Goal: Task Accomplishment & Management: Use online tool/utility

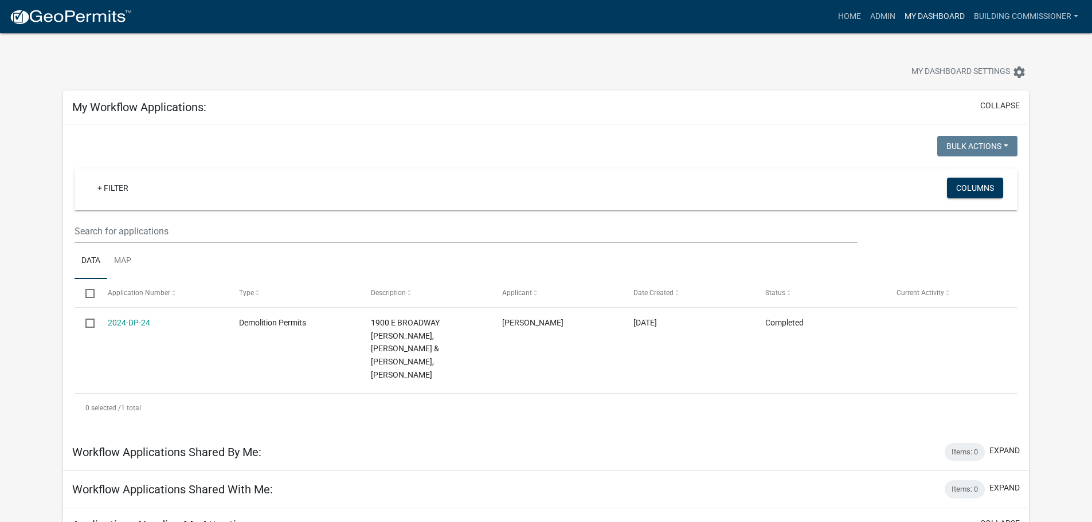
click at [925, 12] on link "My Dashboard" at bounding box center [934, 17] width 69 height 22
click at [877, 15] on link "Admin" at bounding box center [883, 17] width 34 height 22
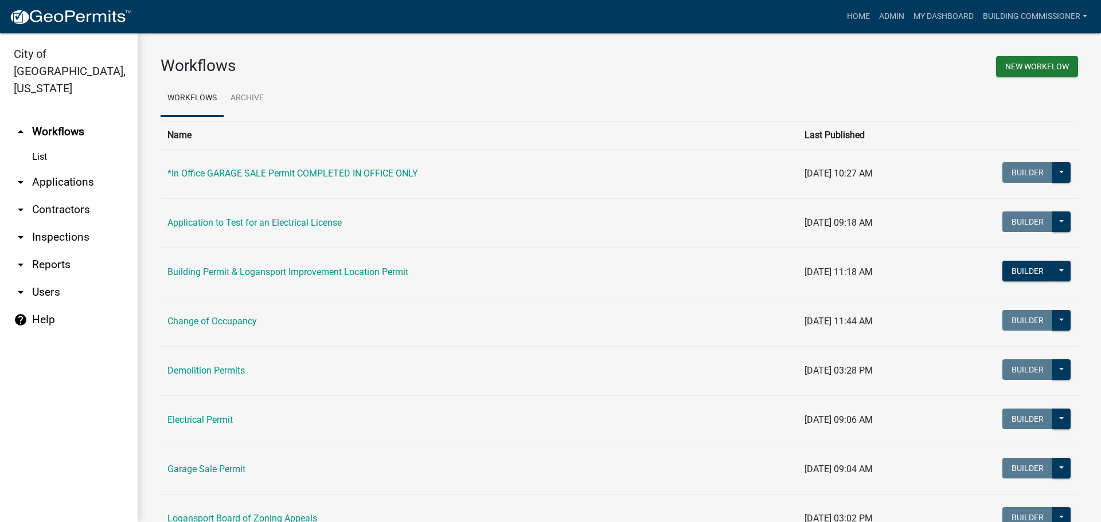
click at [54, 169] on link "arrow_drop_down Applications" at bounding box center [69, 183] width 138 height 28
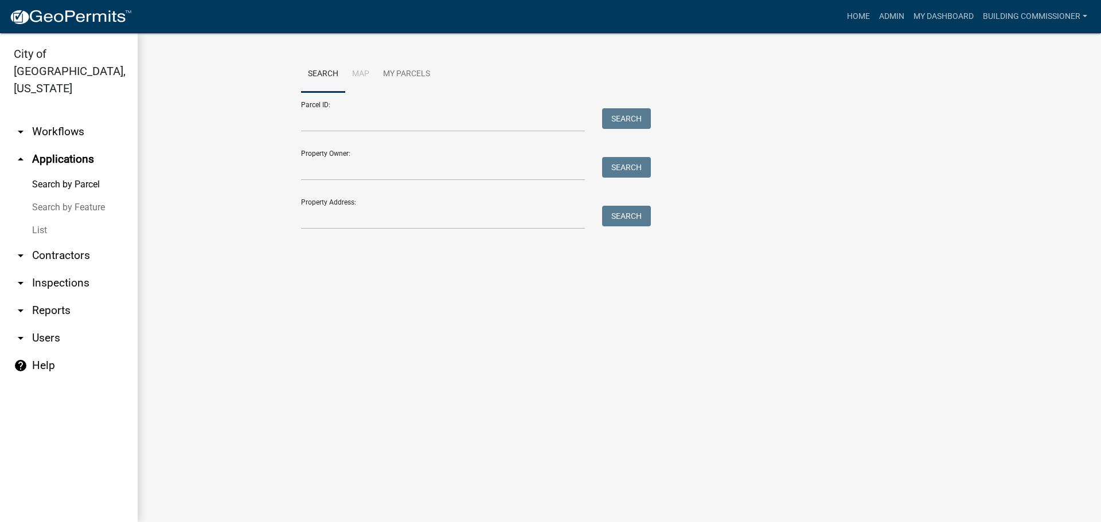
click at [34, 219] on link "List" at bounding box center [69, 230] width 138 height 23
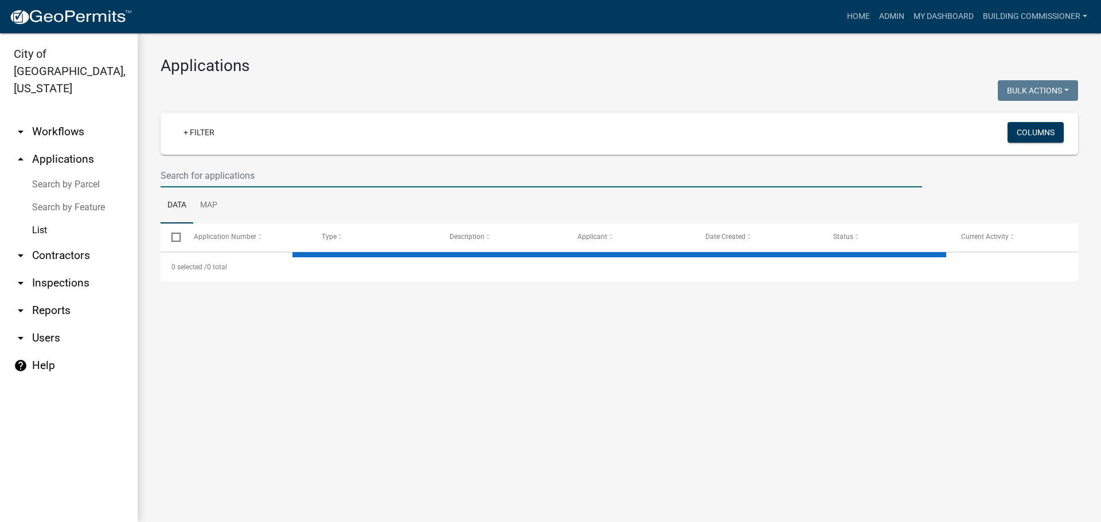
click at [197, 177] on input "text" at bounding box center [541, 176] width 761 height 24
select select "3: 100"
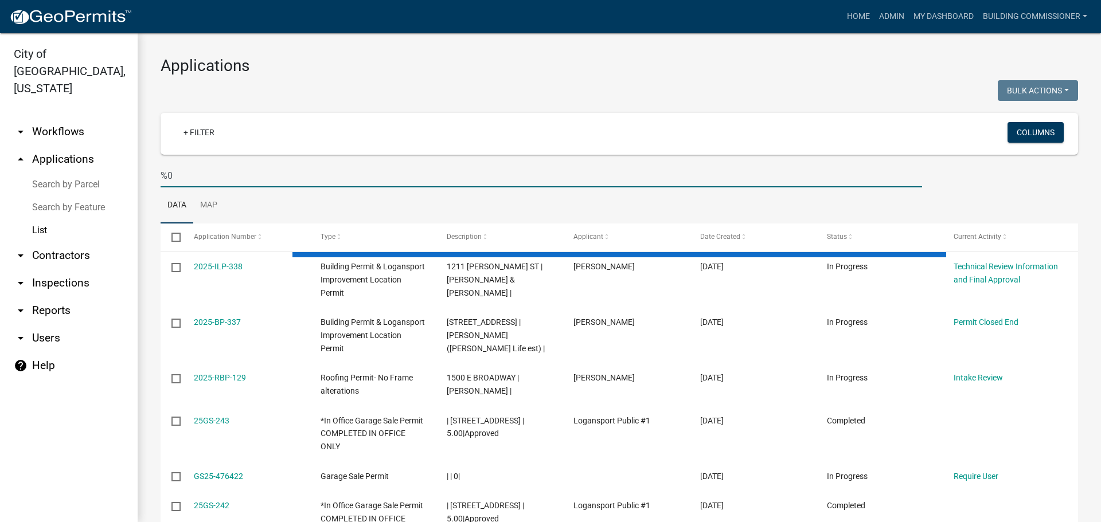
type input "%"
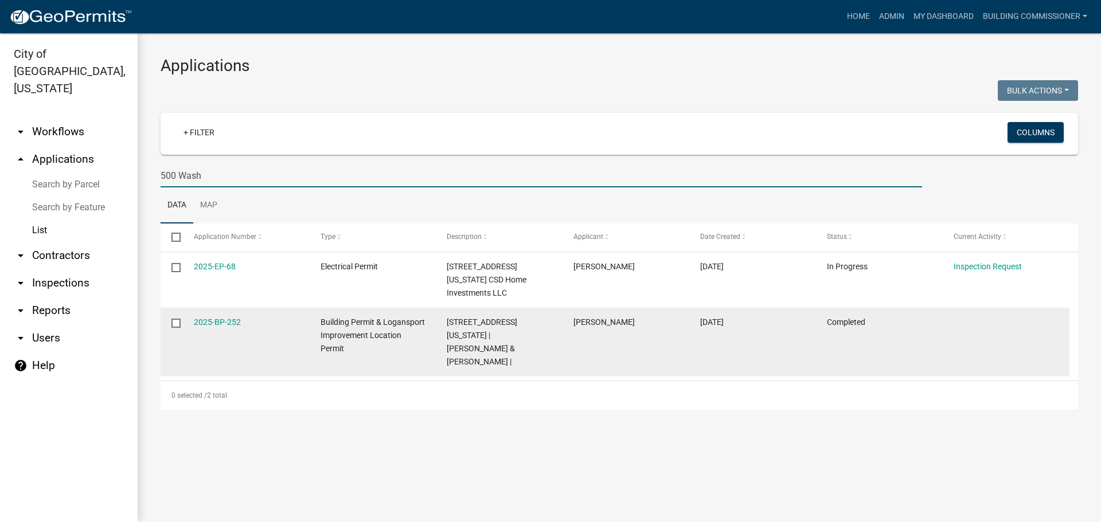
type input "500 Wash"
